Goal: Find specific page/section: Find specific page/section

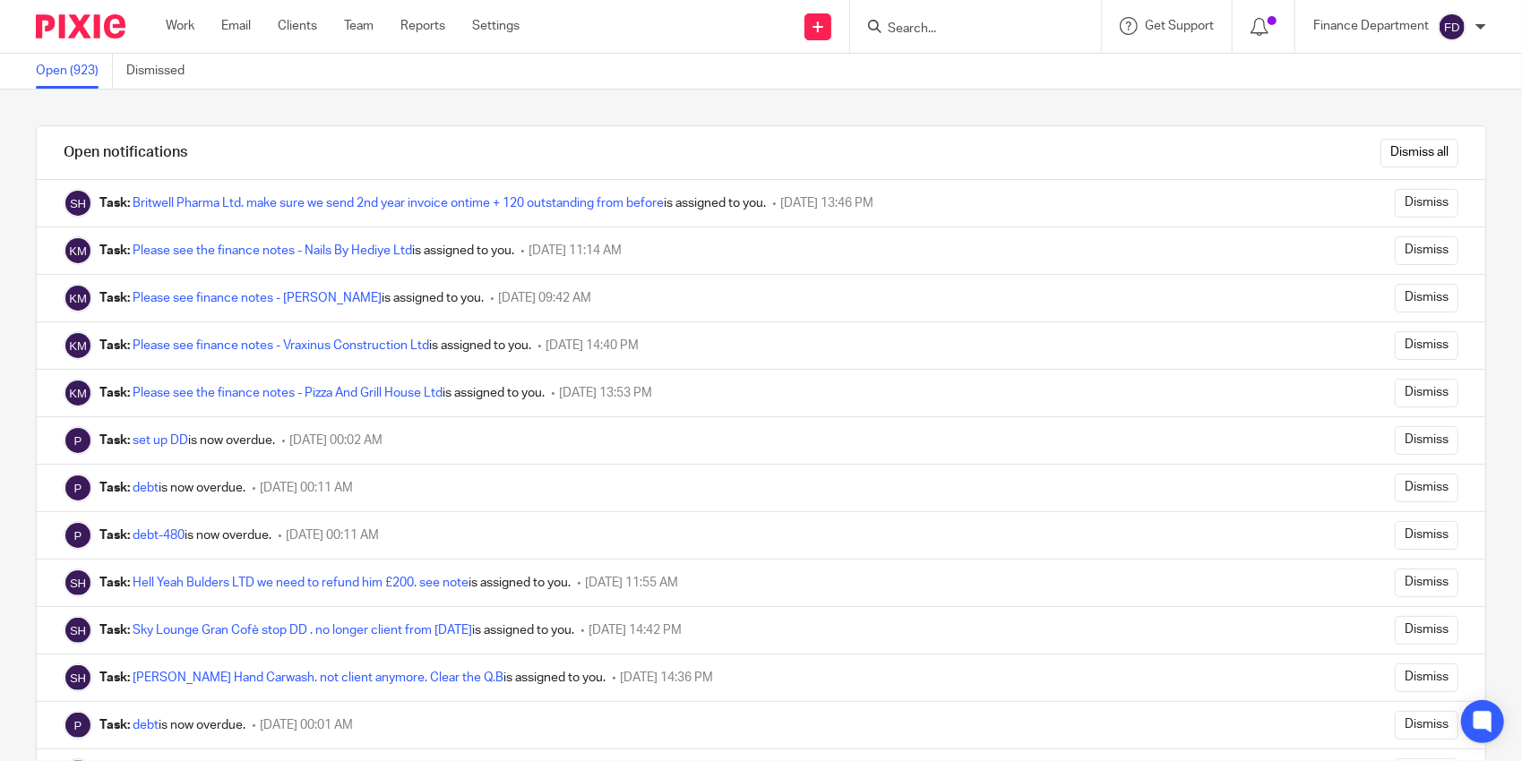
click at [932, 27] on input "Search" at bounding box center [966, 29] width 161 height 16
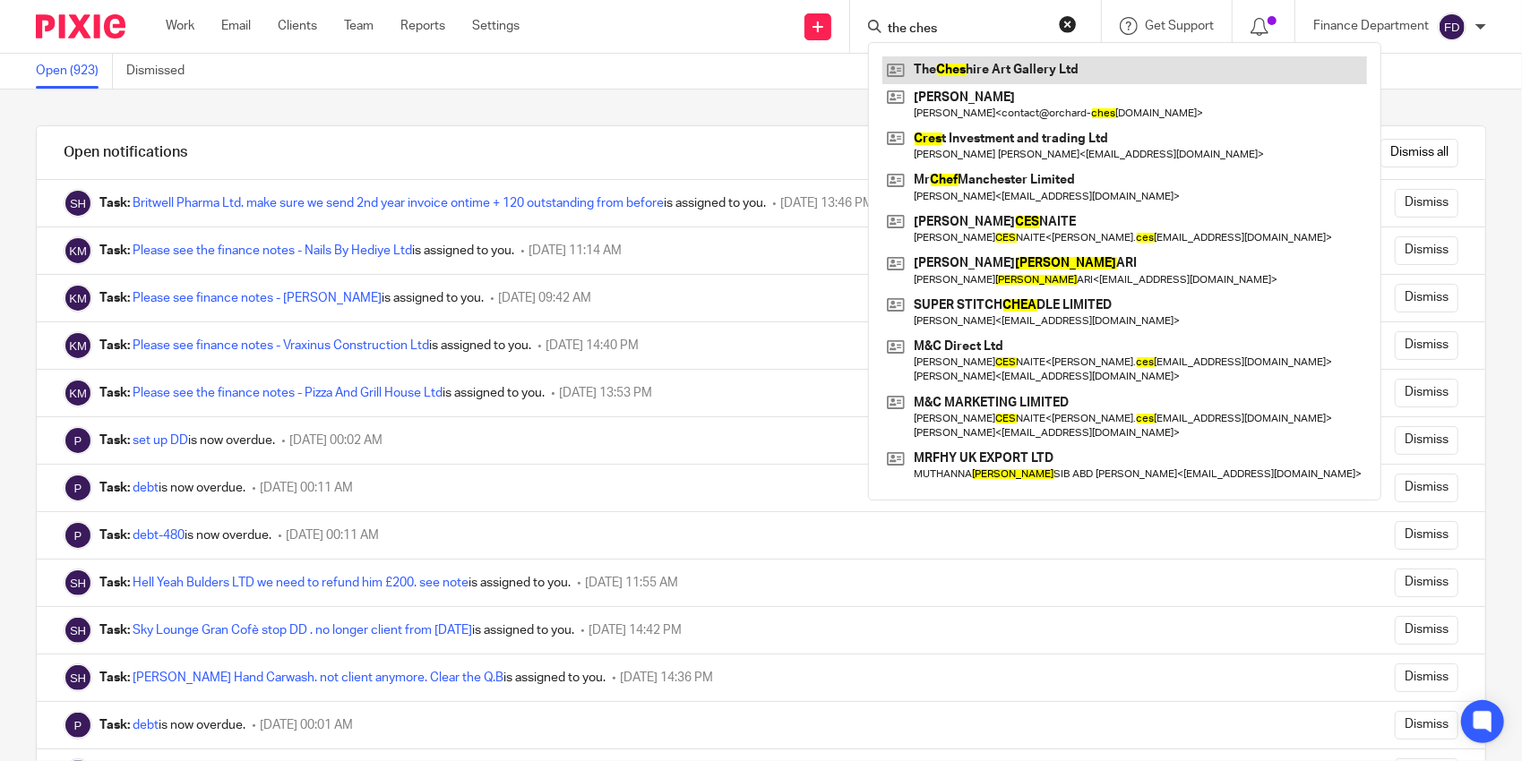
type input "the ches"
click at [1030, 77] on link at bounding box center [1124, 69] width 485 height 27
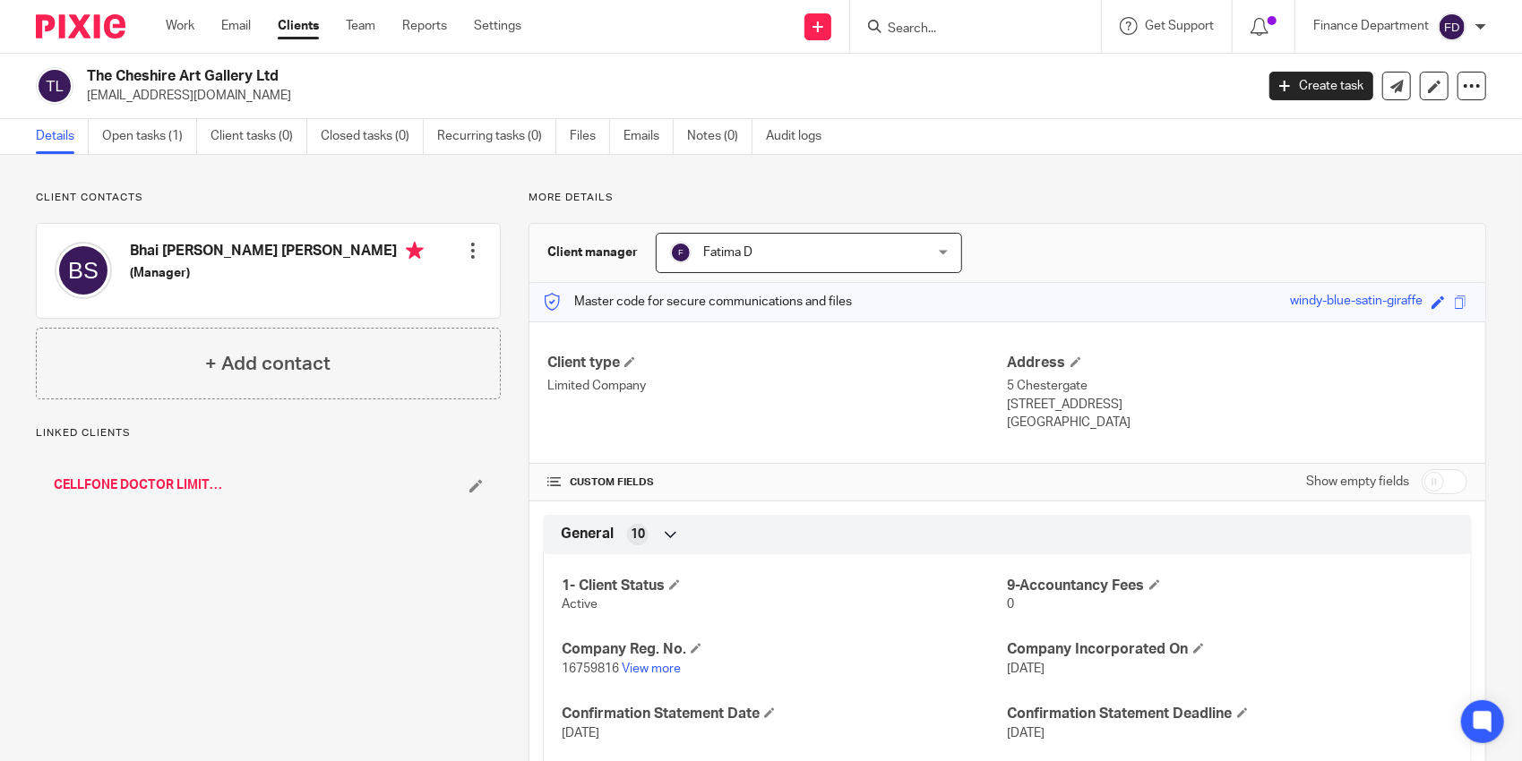
click at [170, 77] on h2 "The Cheshire Art Gallery Ltd" at bounding box center [549, 76] width 924 height 19
click at [179, 72] on h2 "The Cheshire Art Gallery Ltd" at bounding box center [549, 76] width 924 height 19
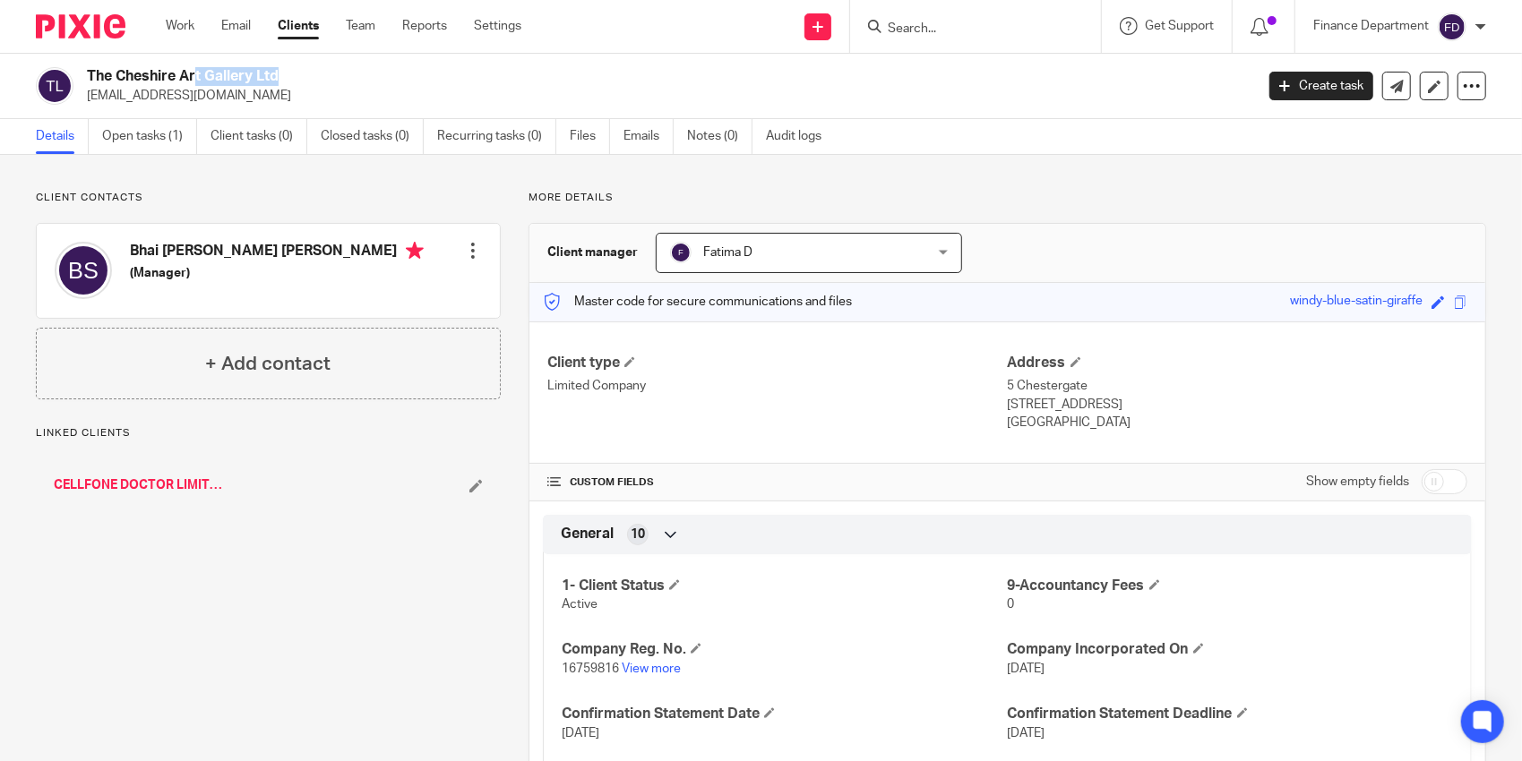
click at [179, 72] on h2 "The Cheshire Art Gallery Ltd" at bounding box center [549, 76] width 924 height 19
